Goal: Find specific page/section: Find specific page/section

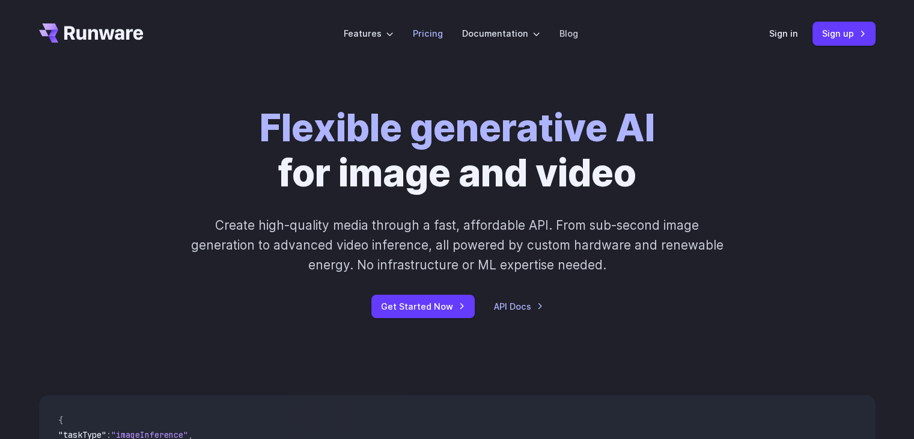
click at [424, 38] on link "Pricing" at bounding box center [428, 33] width 30 height 14
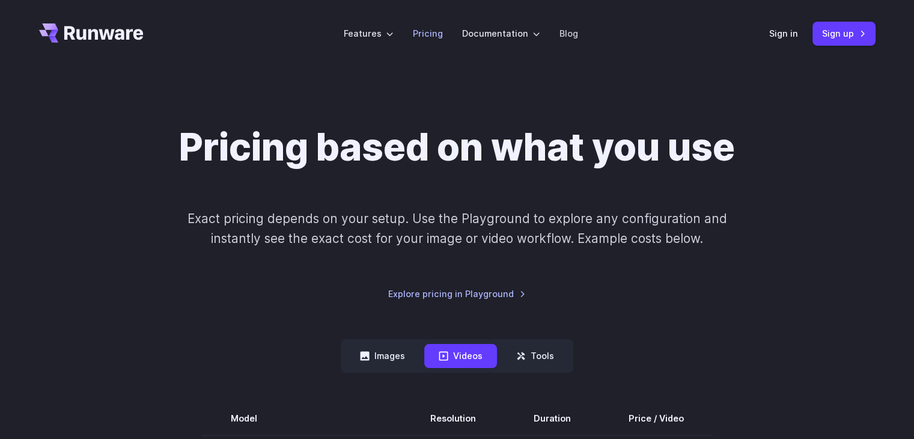
click at [424, 29] on link "Pricing" at bounding box center [428, 33] width 30 height 14
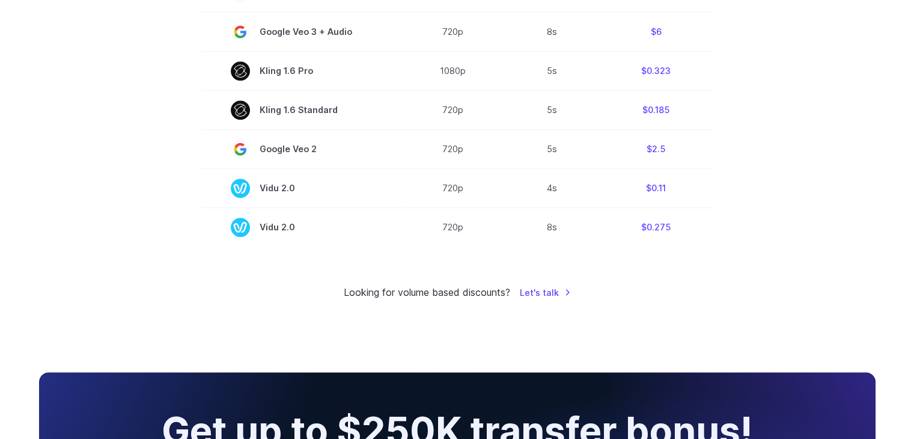
scroll to position [968, 0]
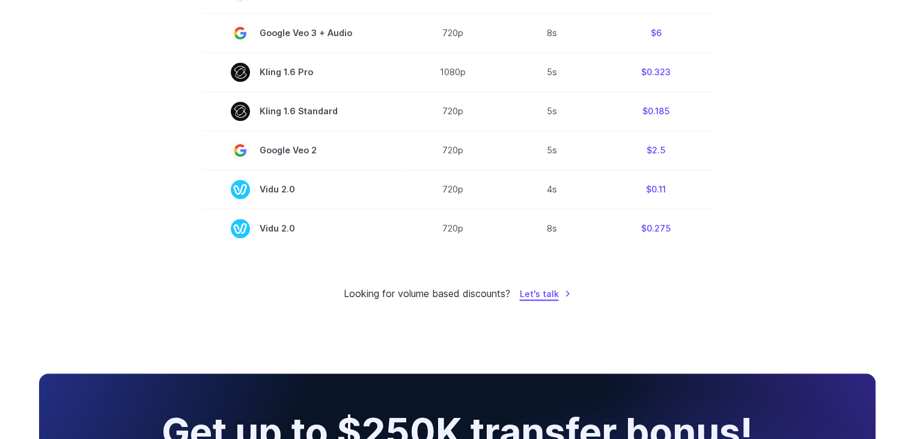
click at [550, 300] on link "Let's talk" at bounding box center [545, 294] width 51 height 14
